Goal: Task Accomplishment & Management: Use online tool/utility

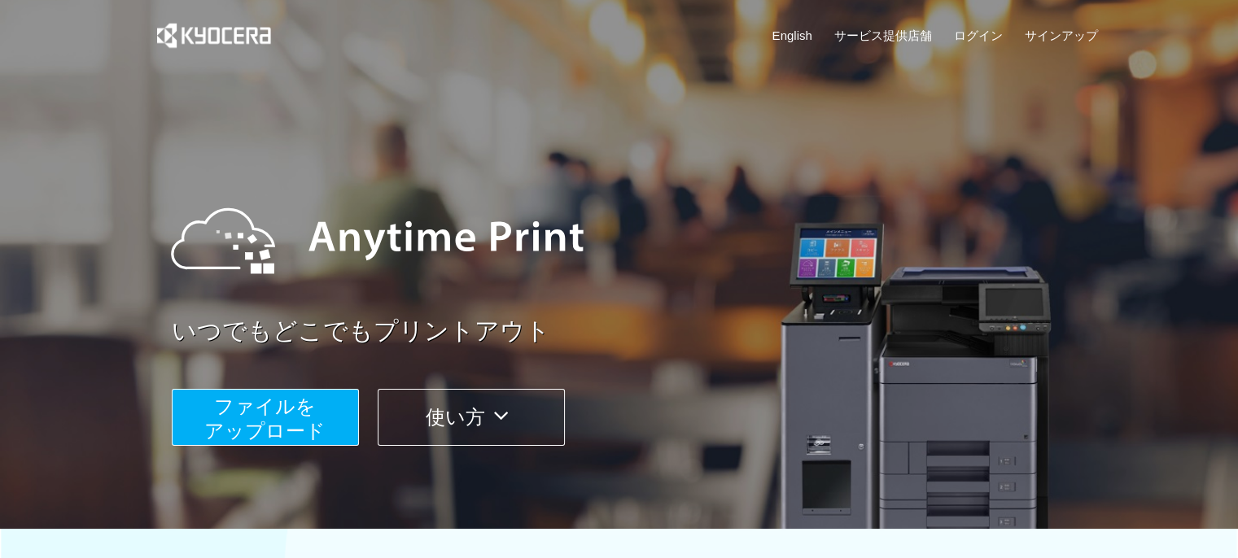
click at [334, 416] on button "ファイルを ​​アップロード" at bounding box center [265, 417] width 187 height 57
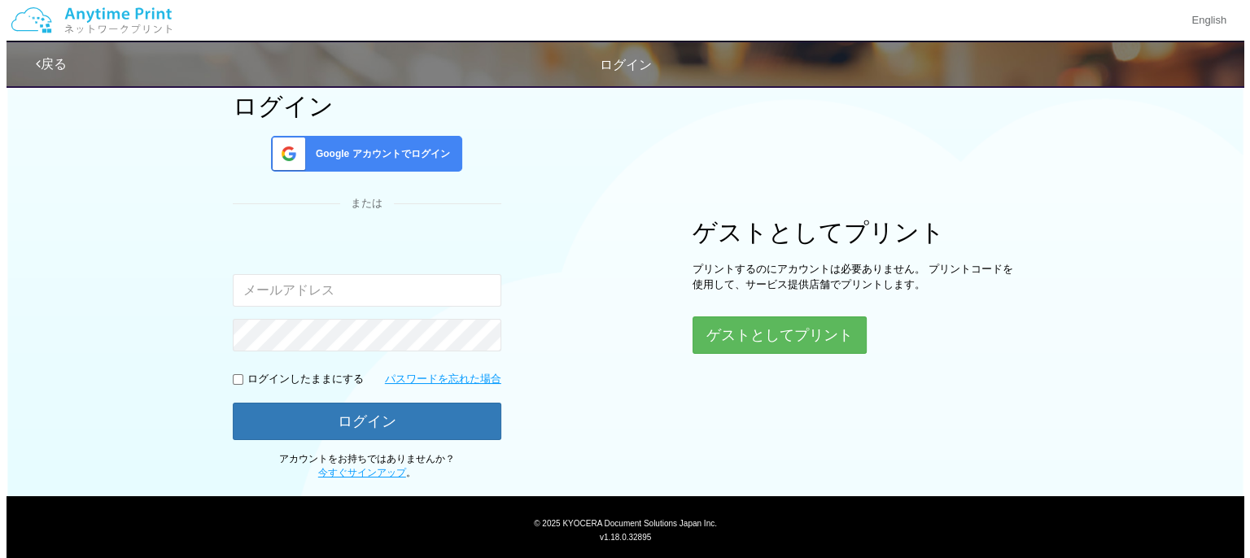
scroll to position [108, 0]
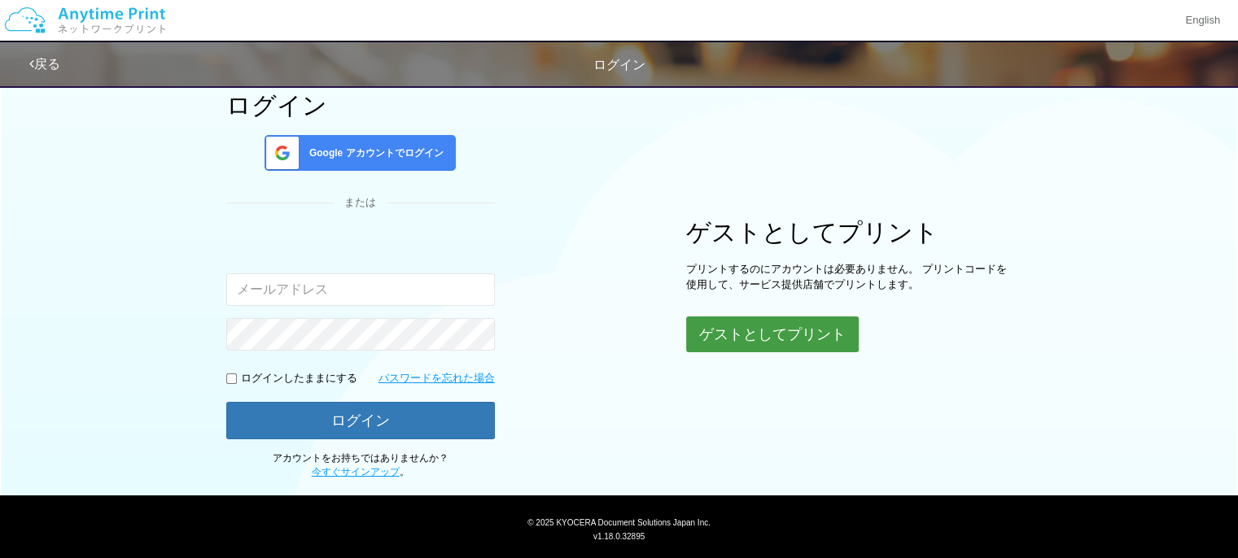
click at [722, 336] on button "ゲストとしてプリント" at bounding box center [772, 335] width 173 height 36
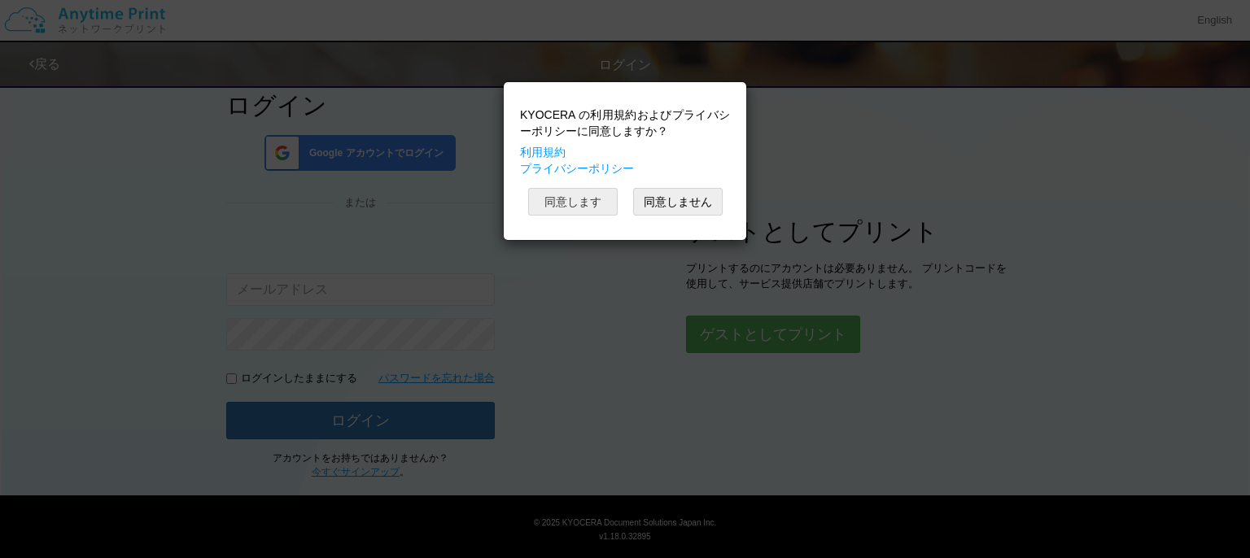
click at [593, 202] on button "同意します" at bounding box center [573, 202] width 90 height 28
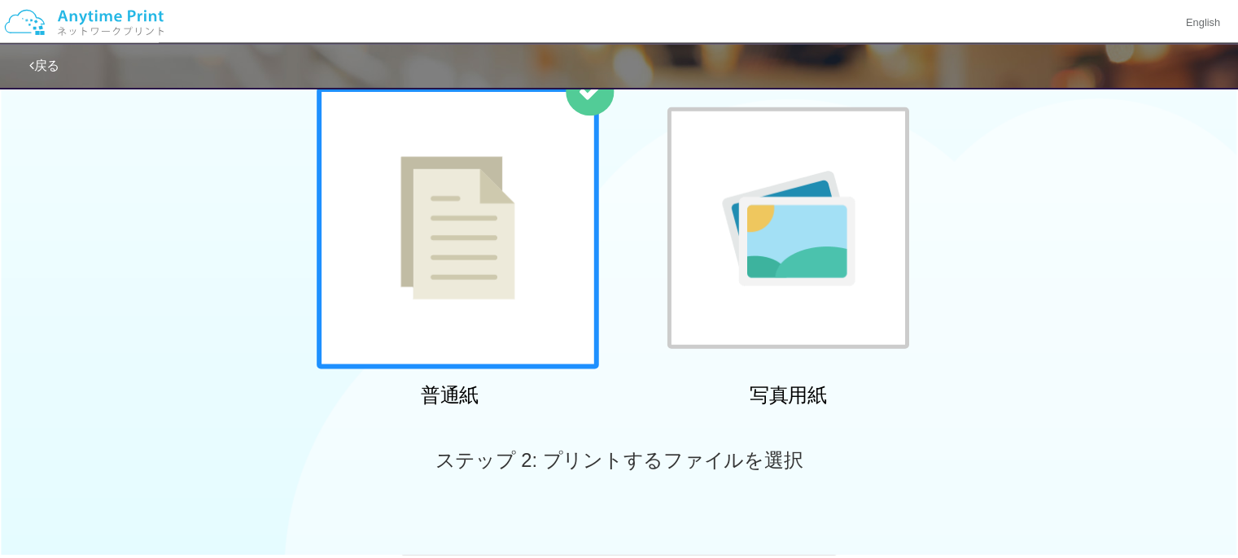
scroll to position [5, 0]
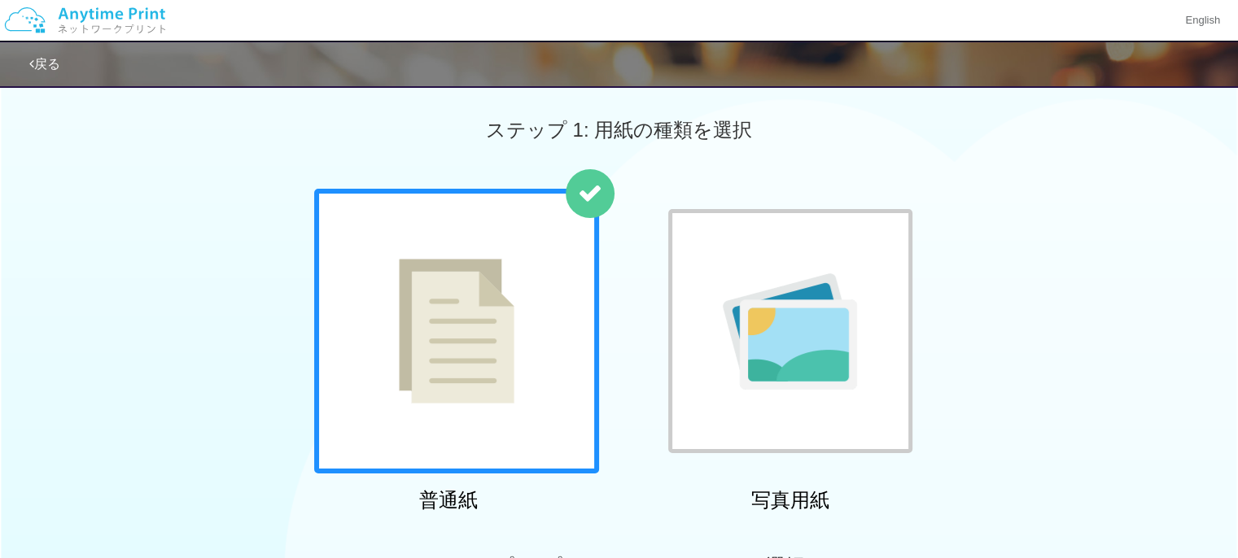
click at [512, 345] on img at bounding box center [457, 331] width 116 height 145
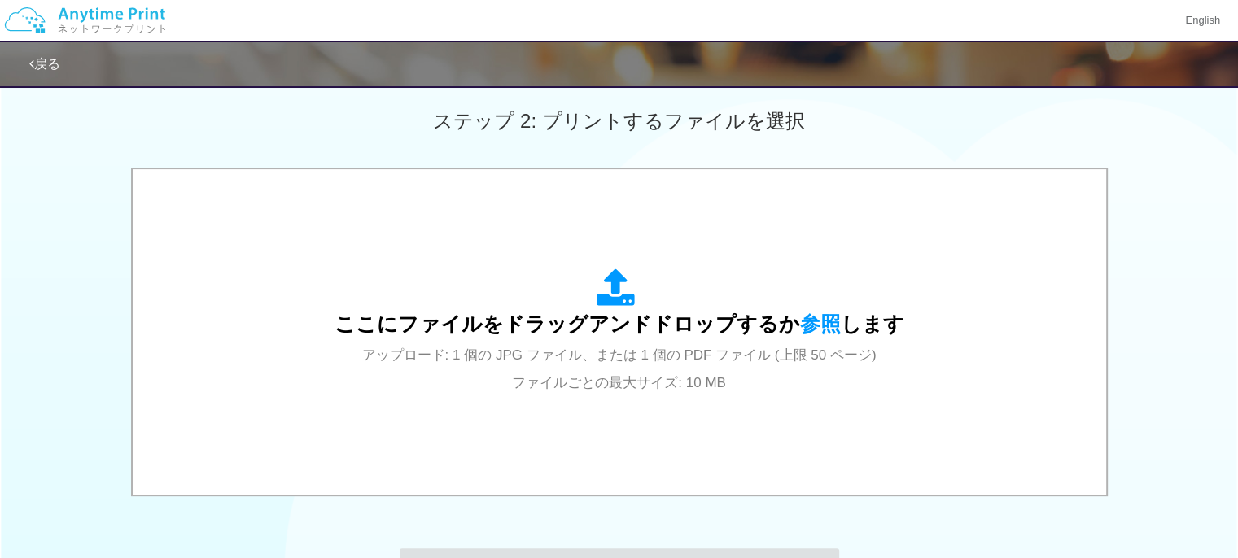
scroll to position [452, 0]
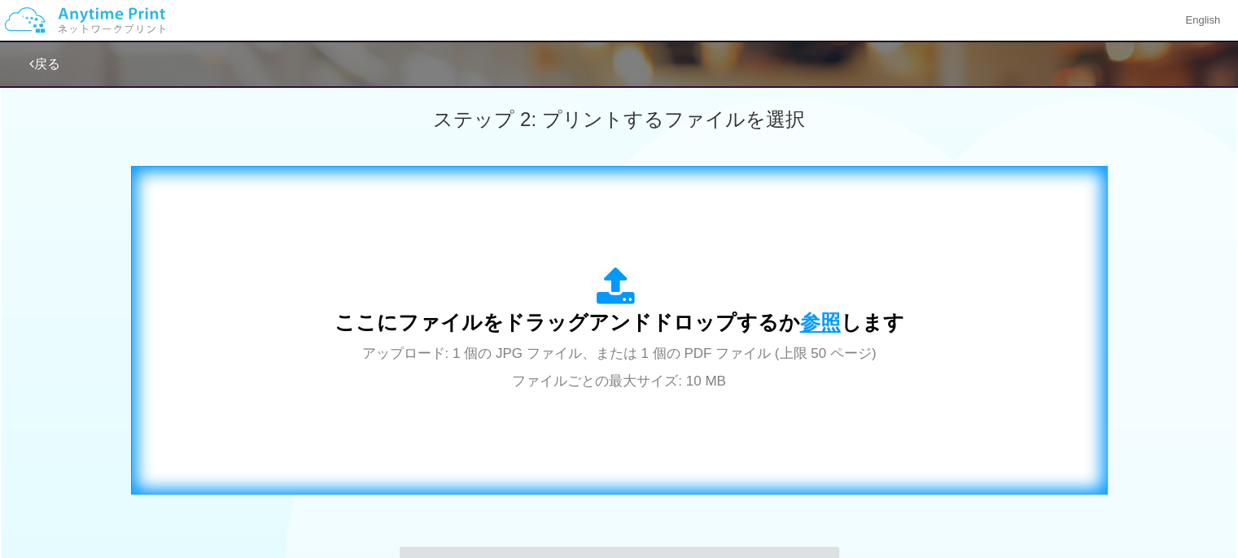
click at [809, 322] on span "参照" at bounding box center [820, 322] width 41 height 23
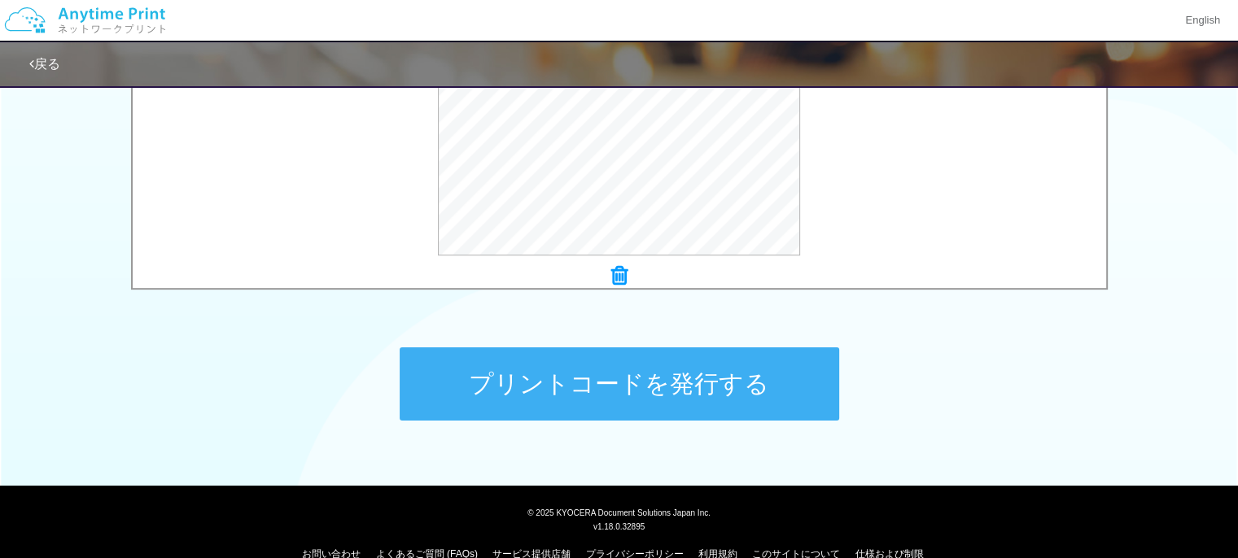
scroll to position [680, 0]
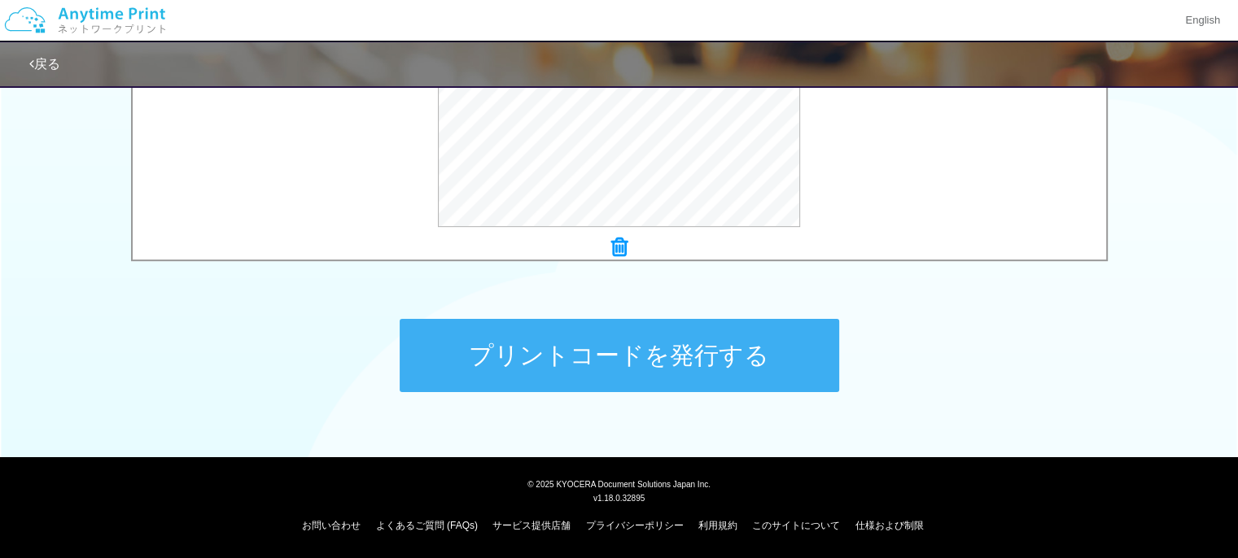
click at [663, 362] on button "プリントコードを発行する" at bounding box center [620, 355] width 440 height 73
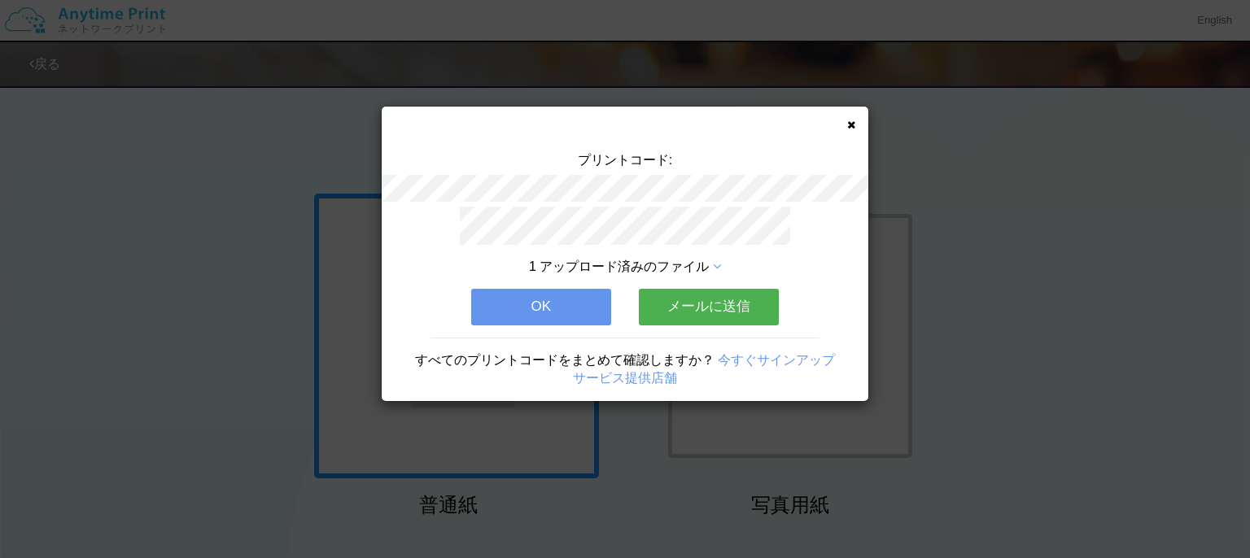
drag, startPoint x: 580, startPoint y: 307, endPoint x: 548, endPoint y: 304, distance: 31.8
click at [548, 304] on button "OK" at bounding box center [541, 307] width 140 height 36
